Goal: Find specific page/section: Find specific page/section

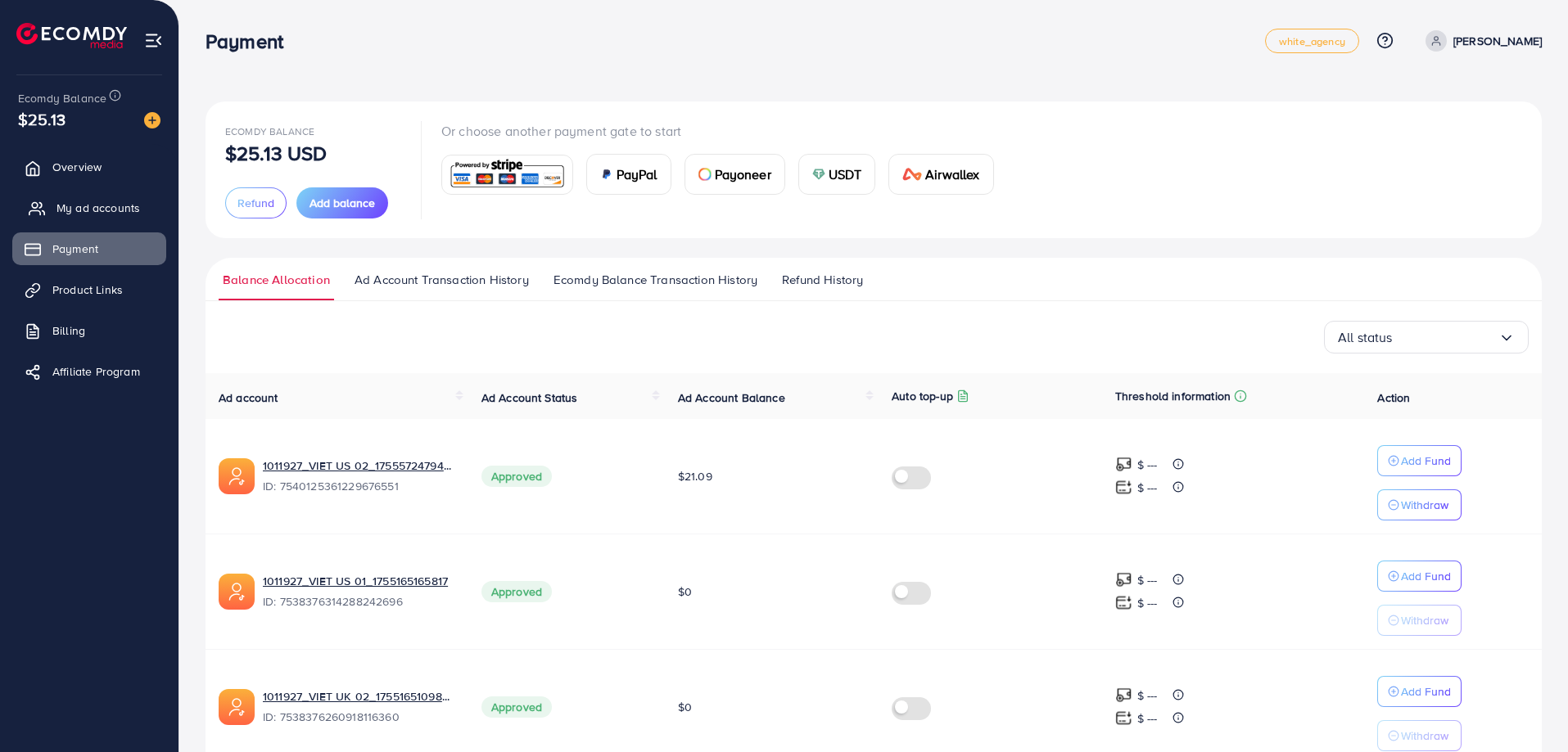
click at [98, 204] on span "My ad accounts" at bounding box center [98, 208] width 83 height 16
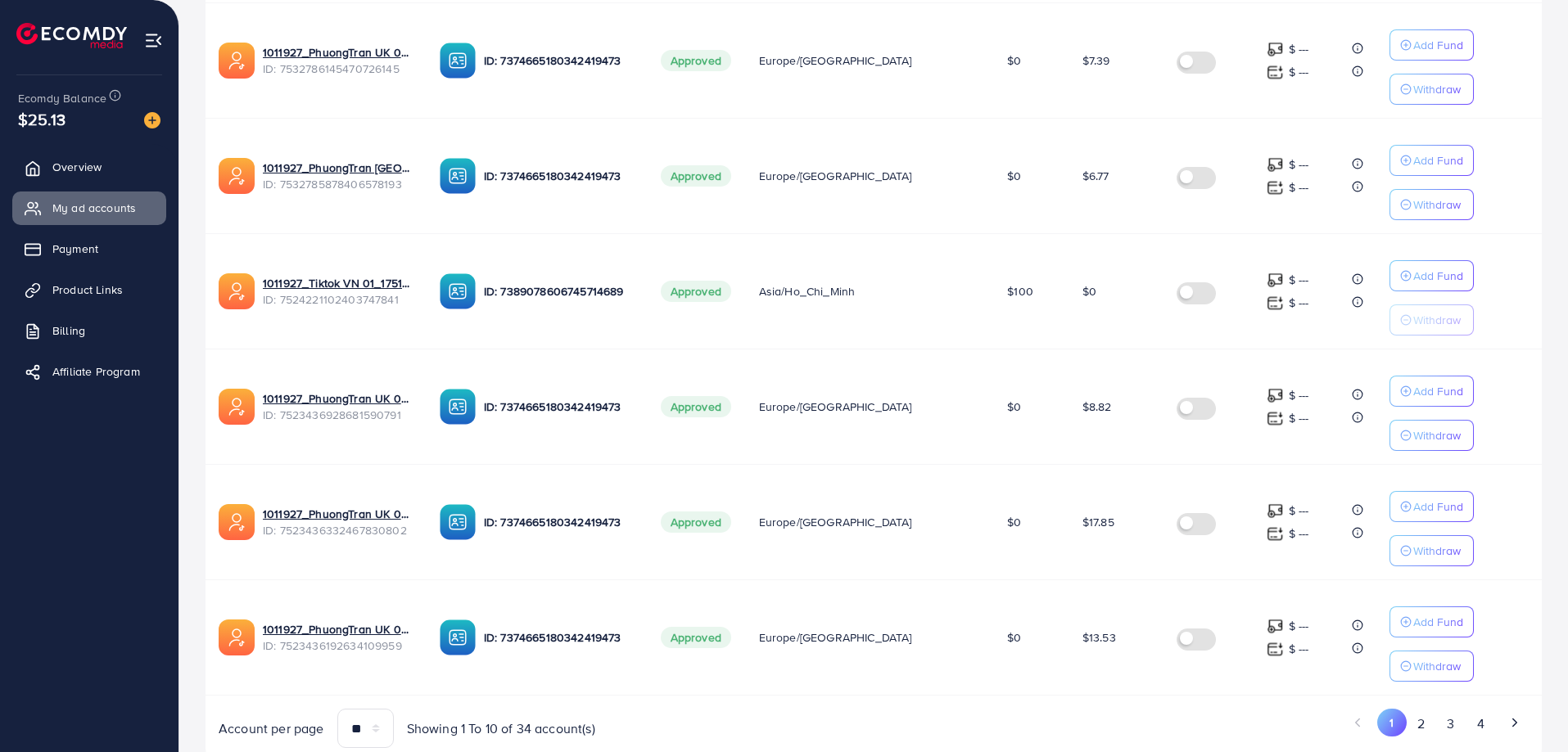
scroll to position [911, 0]
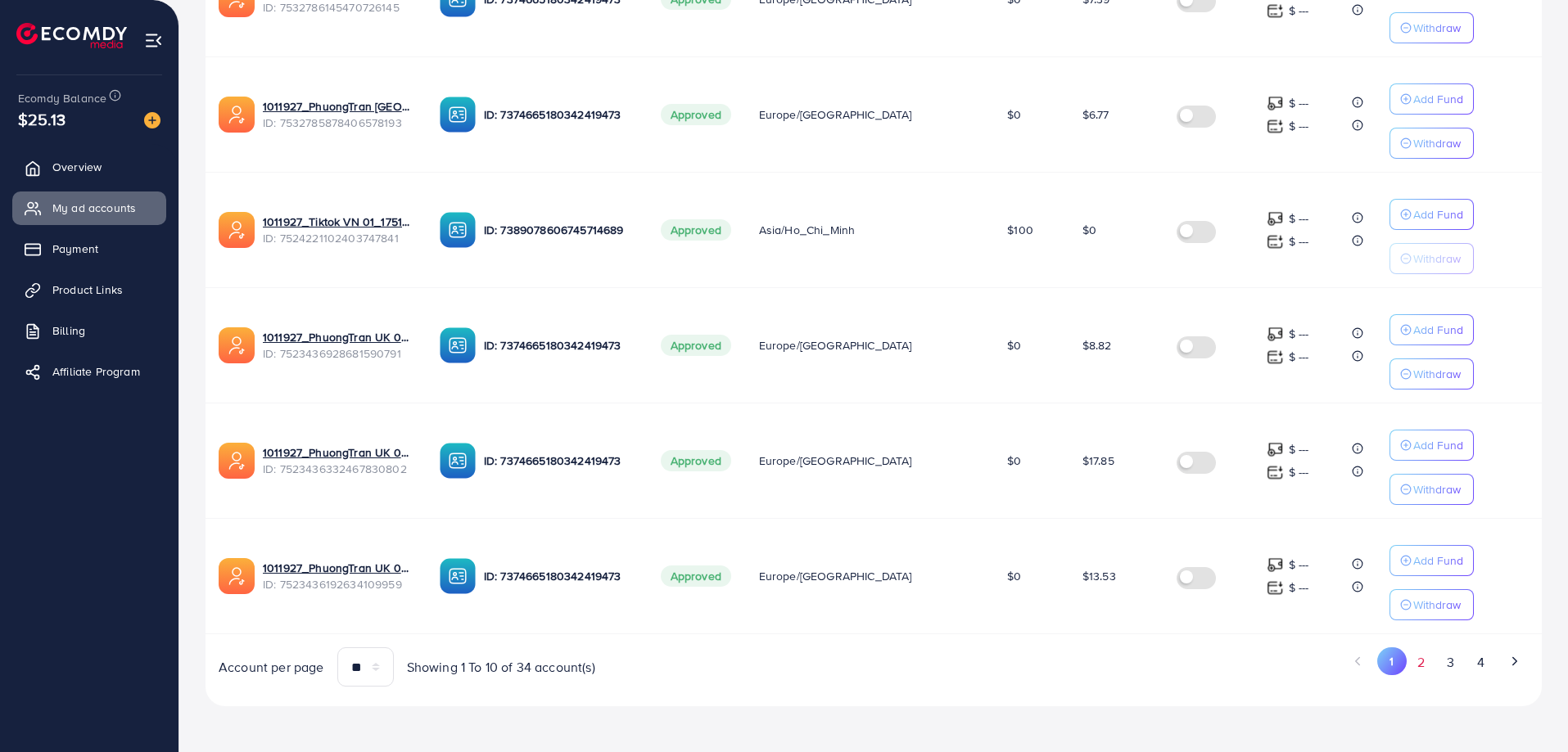
click at [1415, 661] on button "2" at bounding box center [1421, 662] width 29 height 30
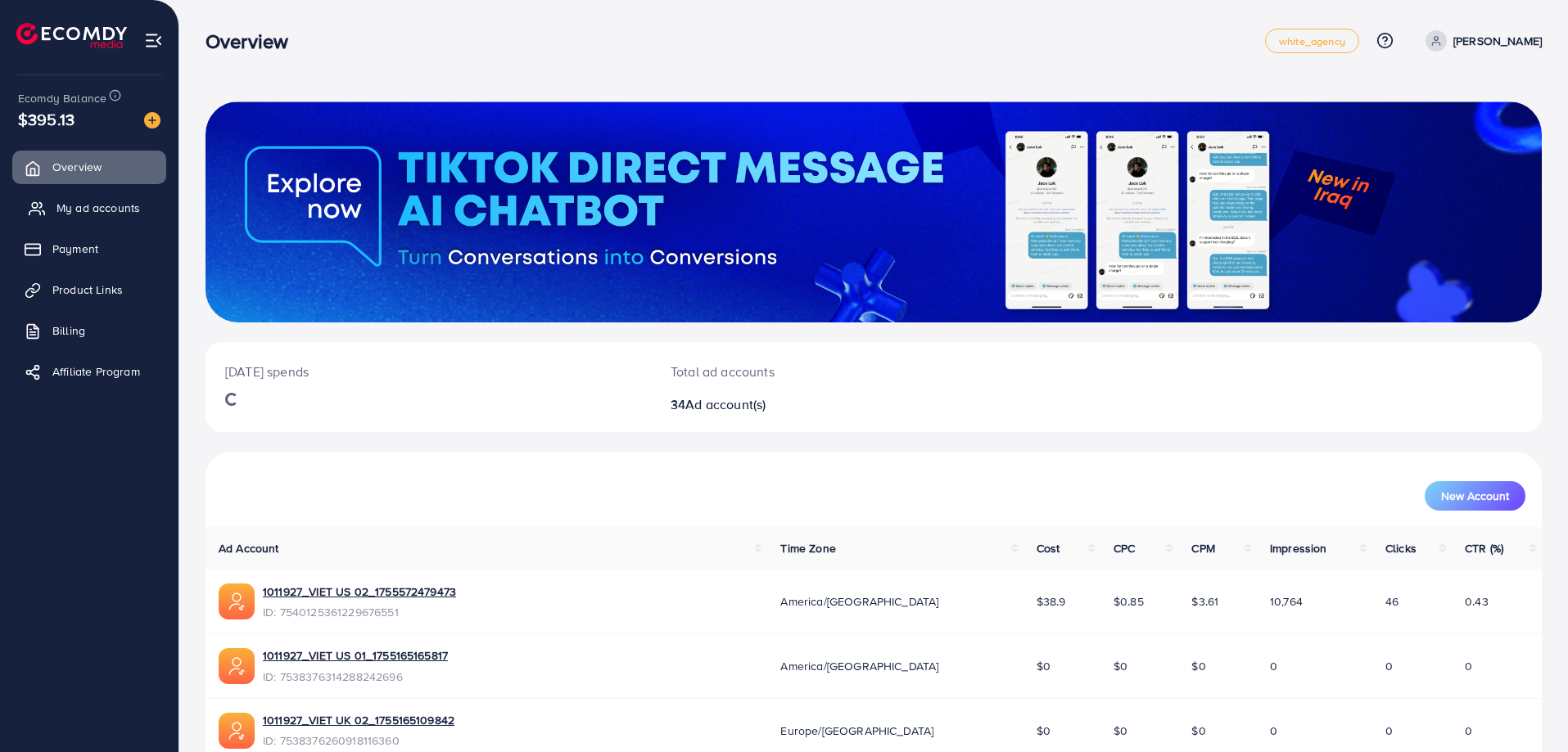
click at [40, 217] on icon at bounding box center [36, 208] width 16 height 16
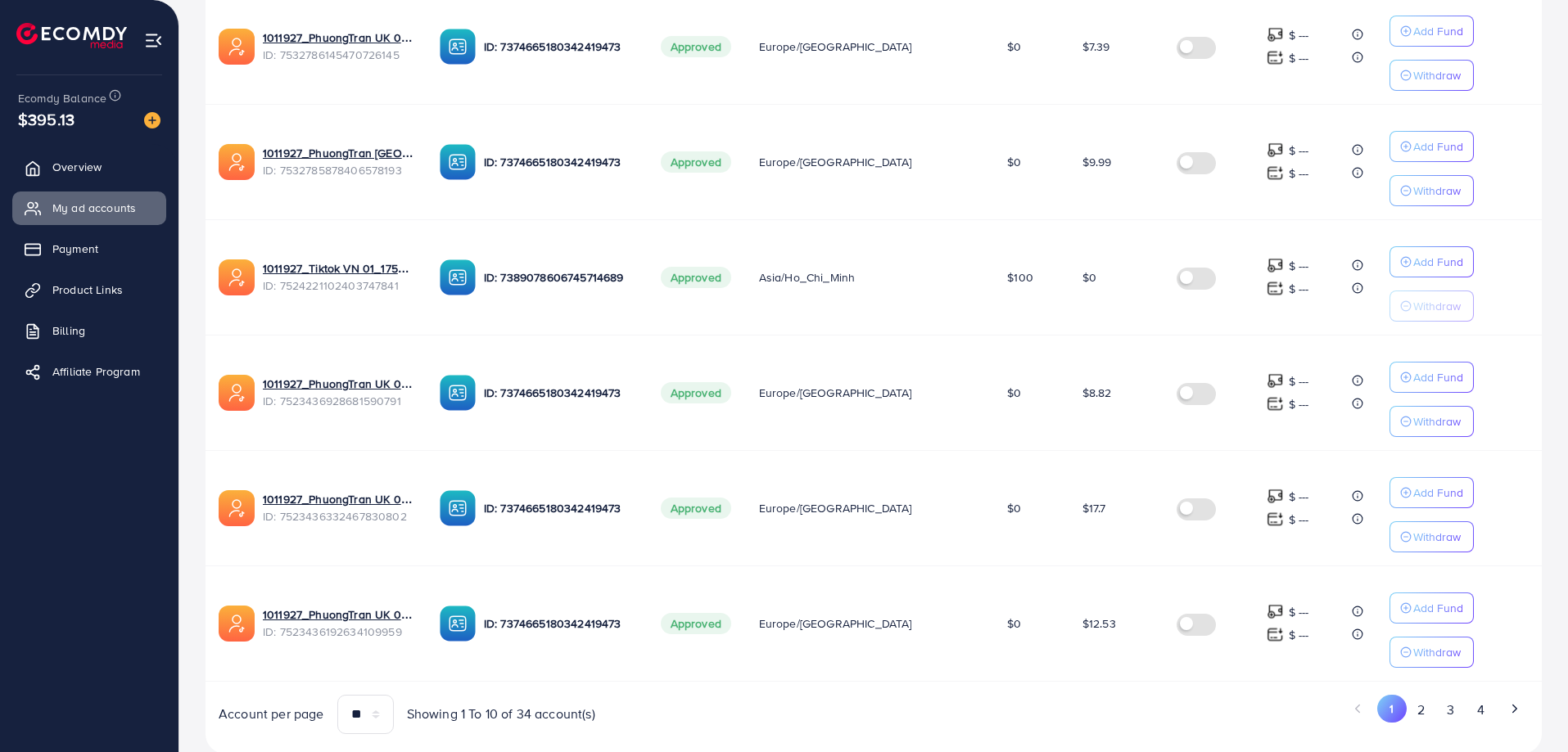
scroll to position [903, 0]
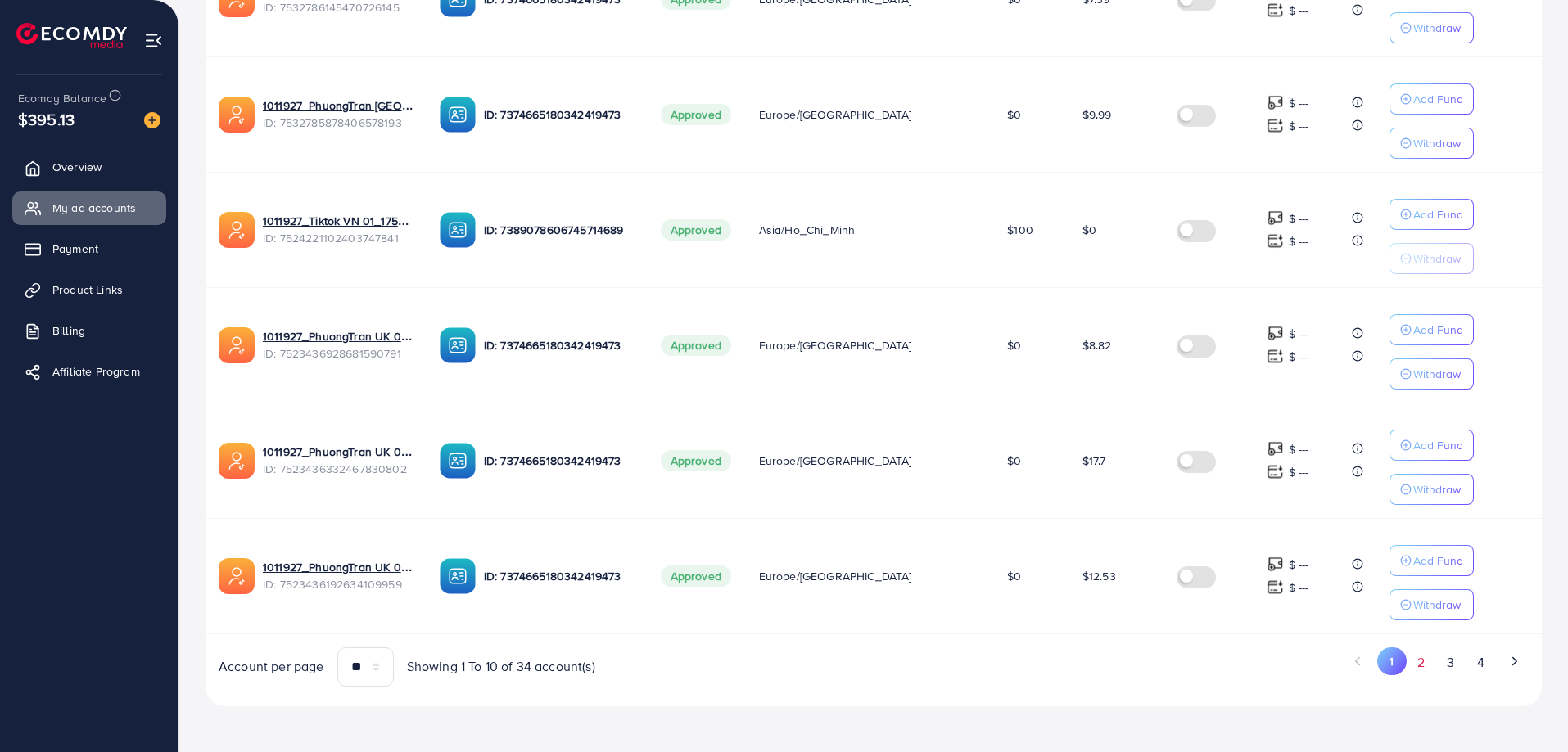
click at [1417, 652] on button "2" at bounding box center [1421, 662] width 29 height 30
